Goal: Task Accomplishment & Management: Manage account settings

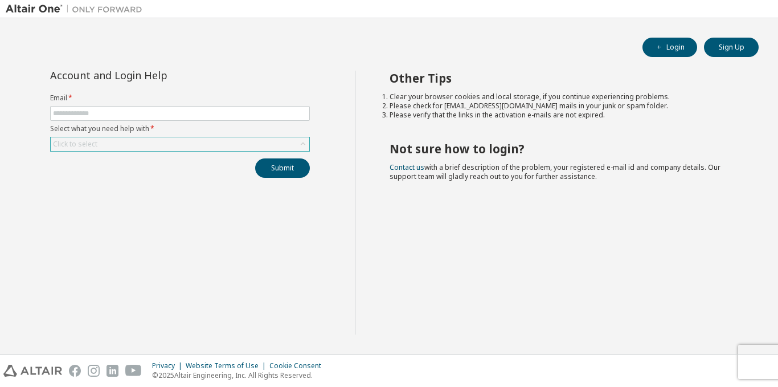
click at [306, 142] on icon at bounding box center [302, 143] width 11 height 11
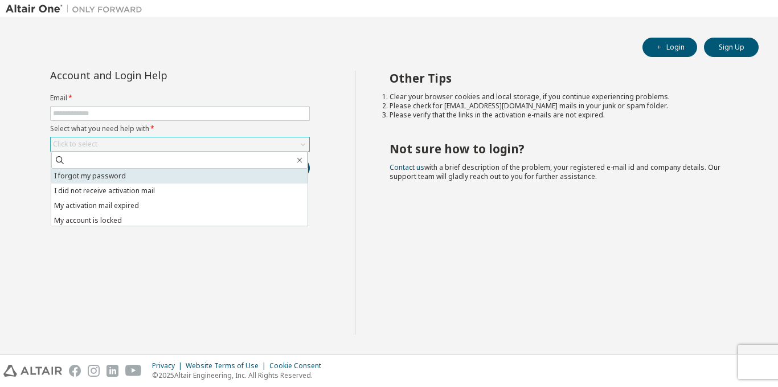
click at [238, 174] on li "I forgot my password" at bounding box center [179, 176] width 256 height 15
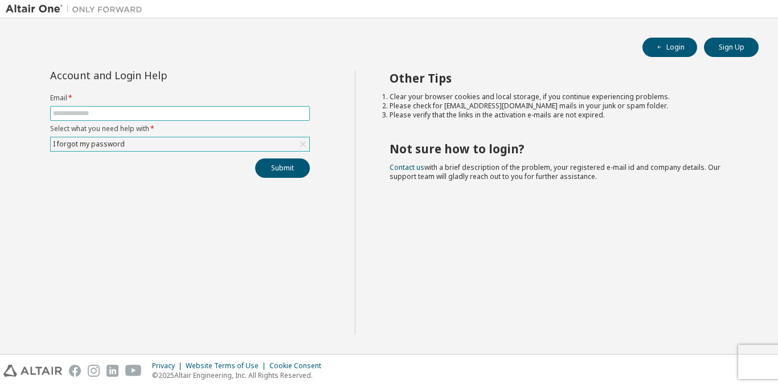
click at [233, 113] on input "text" at bounding box center [180, 113] width 254 height 9
type input "**********"
click at [282, 165] on button "Submit" at bounding box center [282, 167] width 55 height 19
click at [288, 166] on button "Submit" at bounding box center [282, 167] width 55 height 19
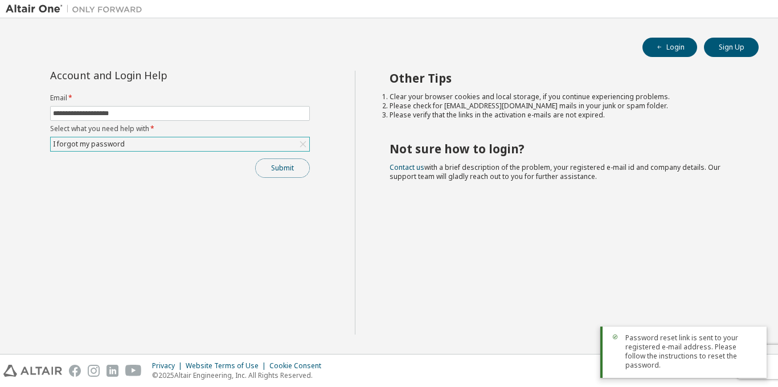
click at [288, 166] on button "Submit" at bounding box center [282, 167] width 55 height 19
click at [287, 166] on button "Submit" at bounding box center [282, 167] width 55 height 19
click at [287, 166] on div "Submit" at bounding box center [180, 167] width 260 height 19
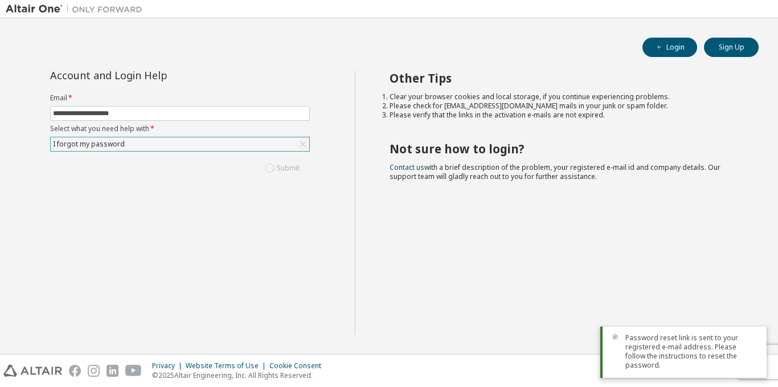
click at [287, 166] on div "Submit" at bounding box center [180, 167] width 260 height 19
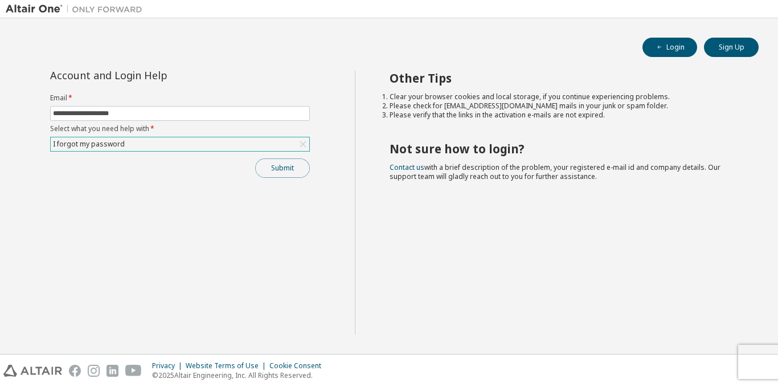
click at [274, 173] on button "Submit" at bounding box center [282, 167] width 55 height 19
